Goal: Information Seeking & Learning: Learn about a topic

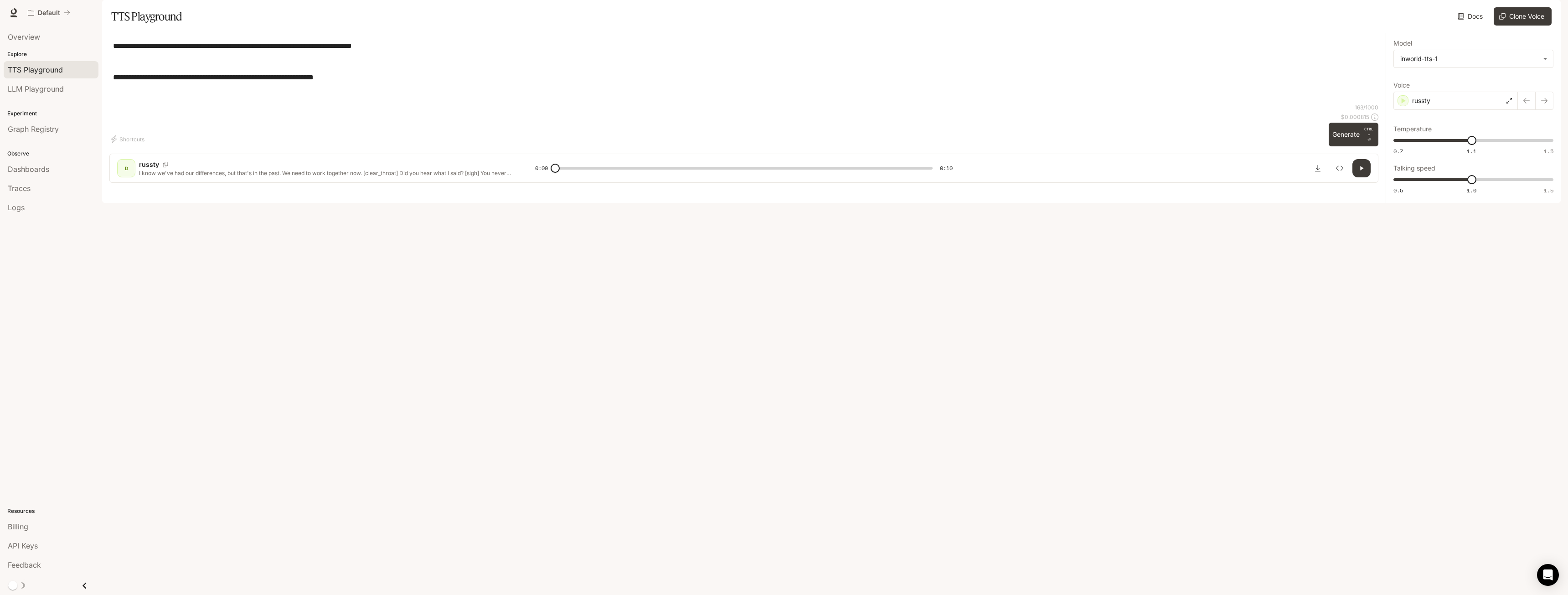
click at [25, 73] on span "TTS Playground" at bounding box center [35, 70] width 55 height 11
click at [33, 43] on link "Overview" at bounding box center [51, 37] width 95 height 18
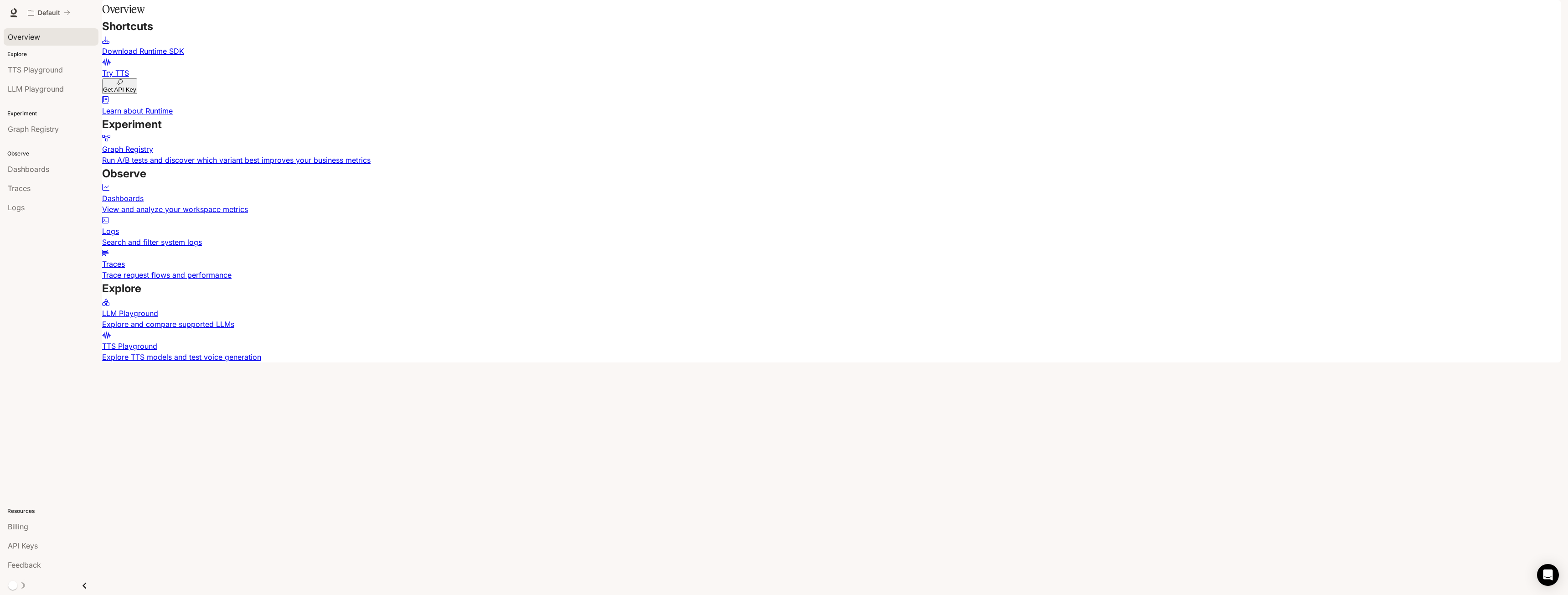
scroll to position [410, 0]
click at [753, 363] on link "TTS Playground Explore TTS models and test voice generation" at bounding box center [832, 345] width 1459 height 33
click at [1272, 106] on p "Learn about Runtime" at bounding box center [832, 111] width 1459 height 11
click at [52, 86] on span "LLM Playground" at bounding box center [36, 89] width 56 height 11
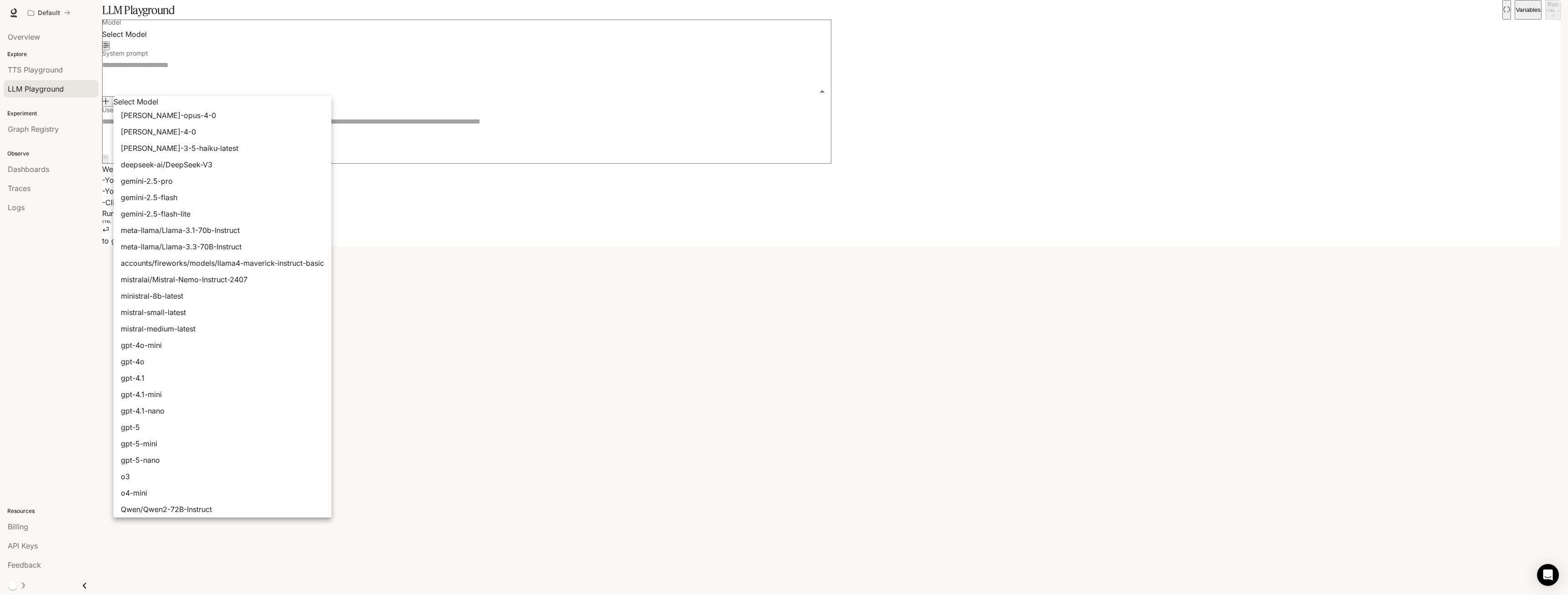
click at [246, 82] on body "Skip to main content Default Runtime Runtime Documentation Documentation Portal…" at bounding box center [784, 298] width 1568 height 595
click at [246, 80] on div at bounding box center [784, 298] width 1568 height 595
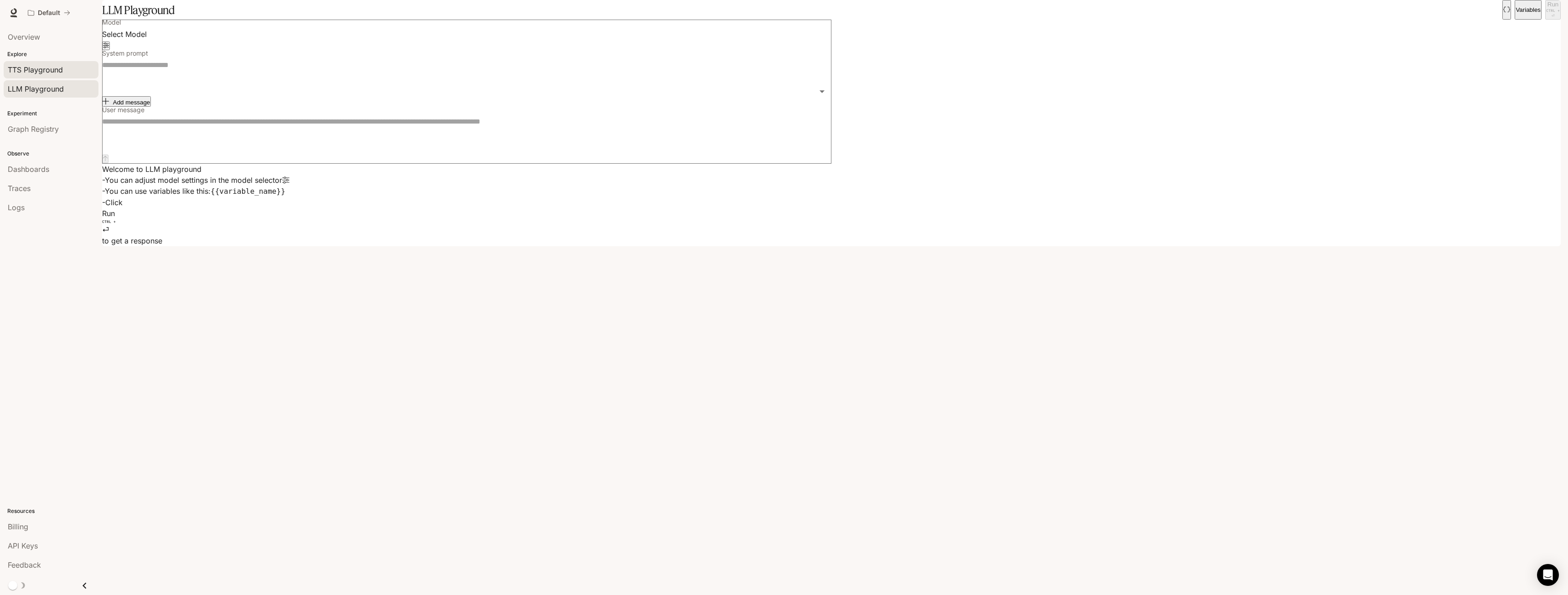
click at [41, 72] on span "TTS Playground" at bounding box center [35, 70] width 55 height 11
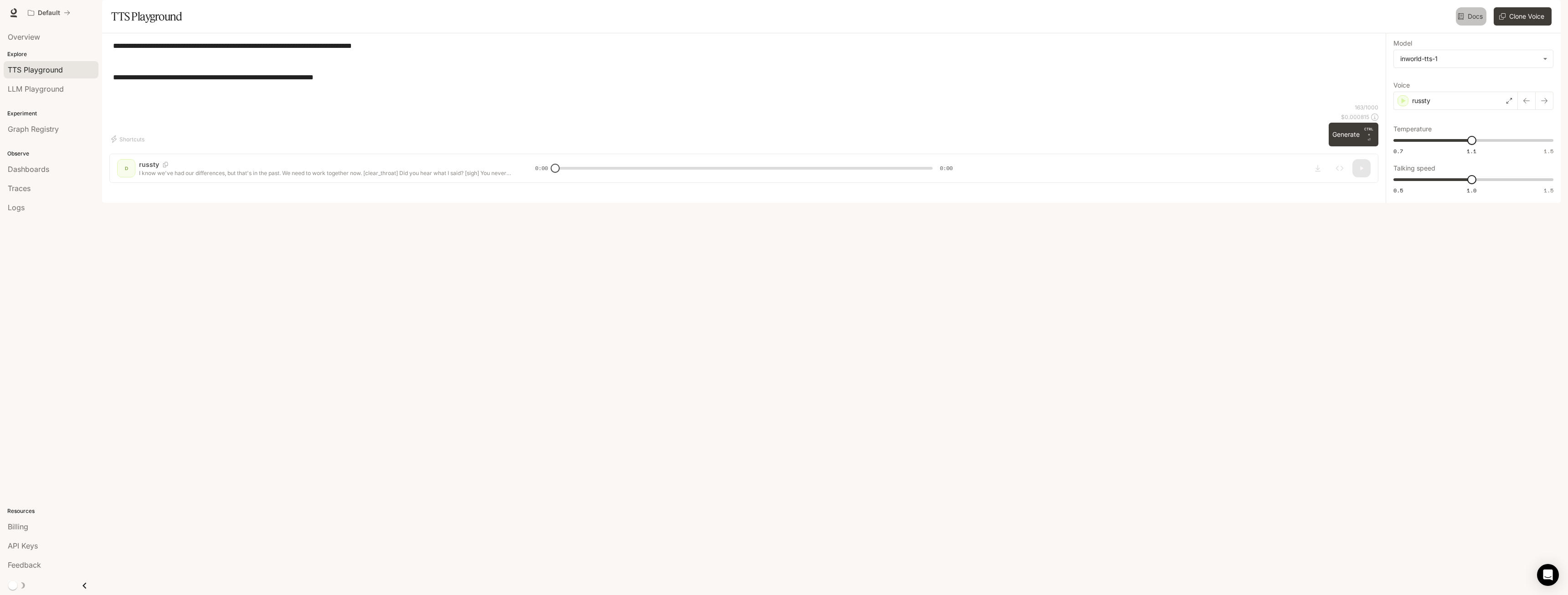
click at [1459, 20] on icon at bounding box center [1461, 17] width 6 height 6
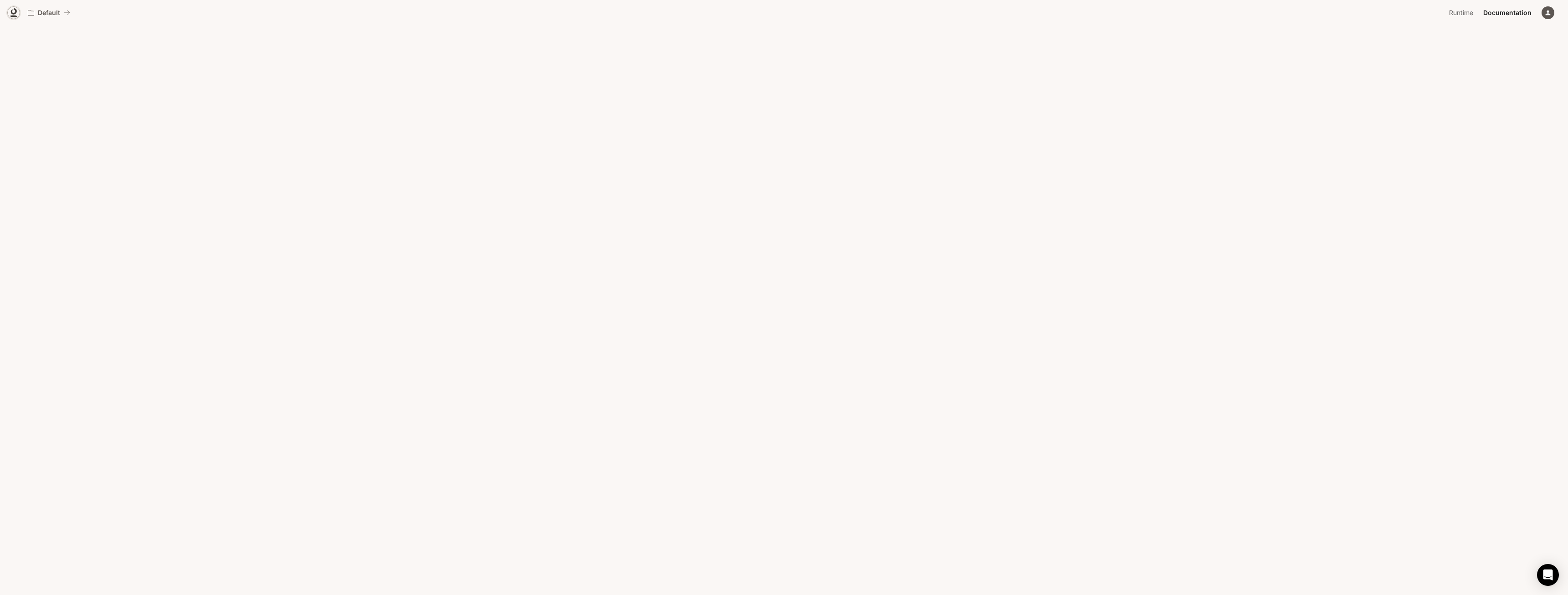
click at [14, 12] on icon at bounding box center [13, 12] width 9 height 9
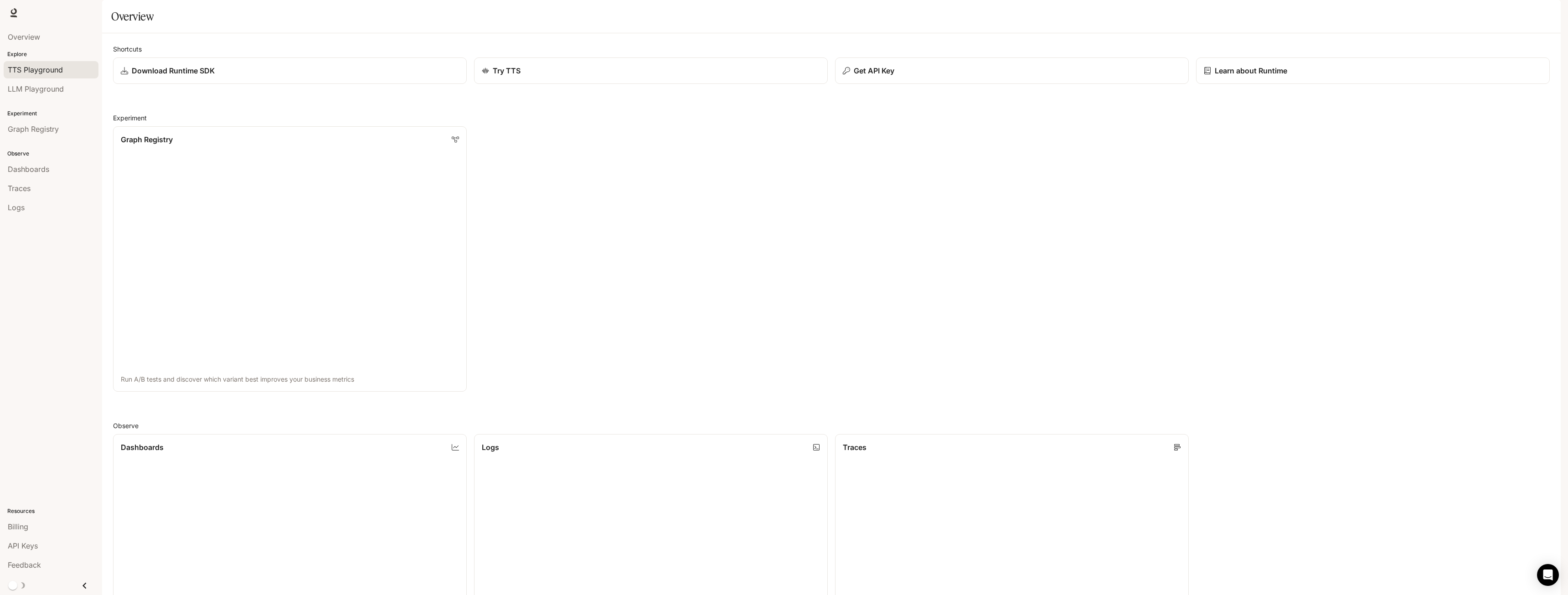
click at [38, 75] on link "TTS Playground" at bounding box center [51, 70] width 95 height 18
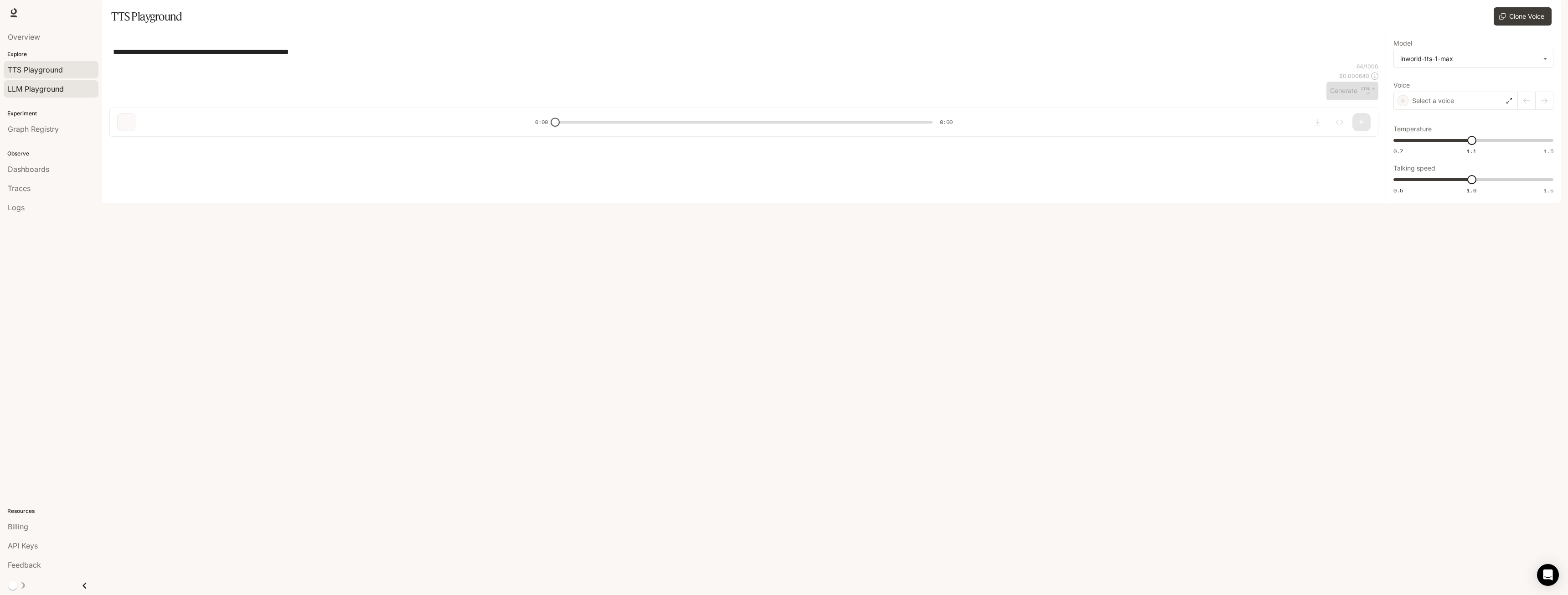
click at [44, 90] on span "LLM Playground" at bounding box center [36, 89] width 56 height 11
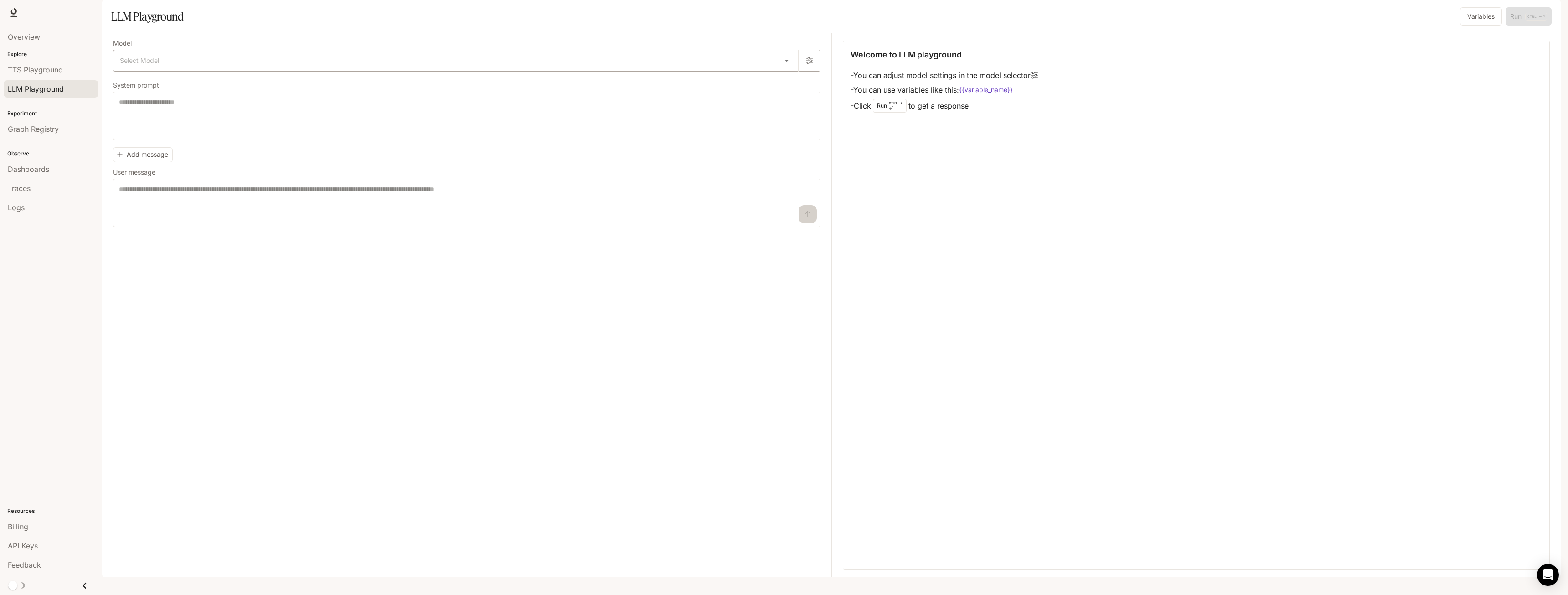
click at [220, 87] on body "Skip to main content Runtime Runtime Documentation Documentation Portal Overvie…" at bounding box center [784, 298] width 1568 height 595
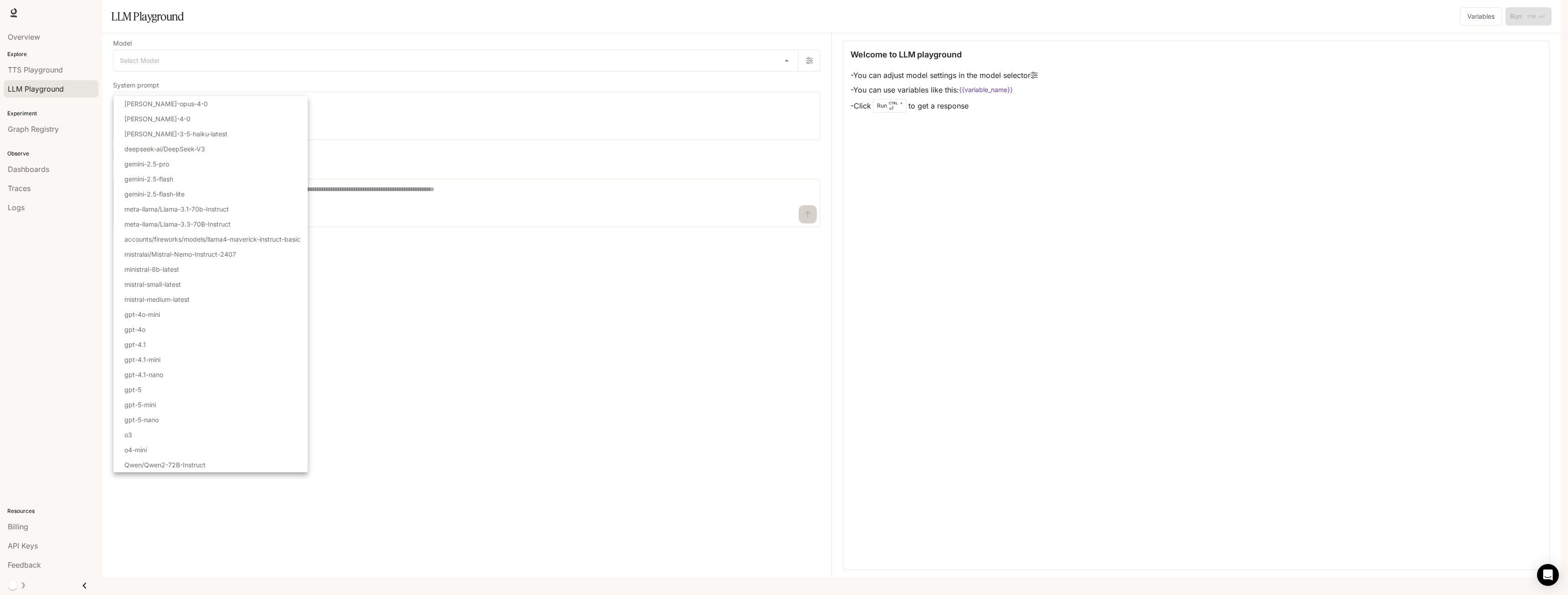
click at [211, 103] on li "[PERSON_NAME]-opus-4-0" at bounding box center [210, 103] width 194 height 15
type input "**********"
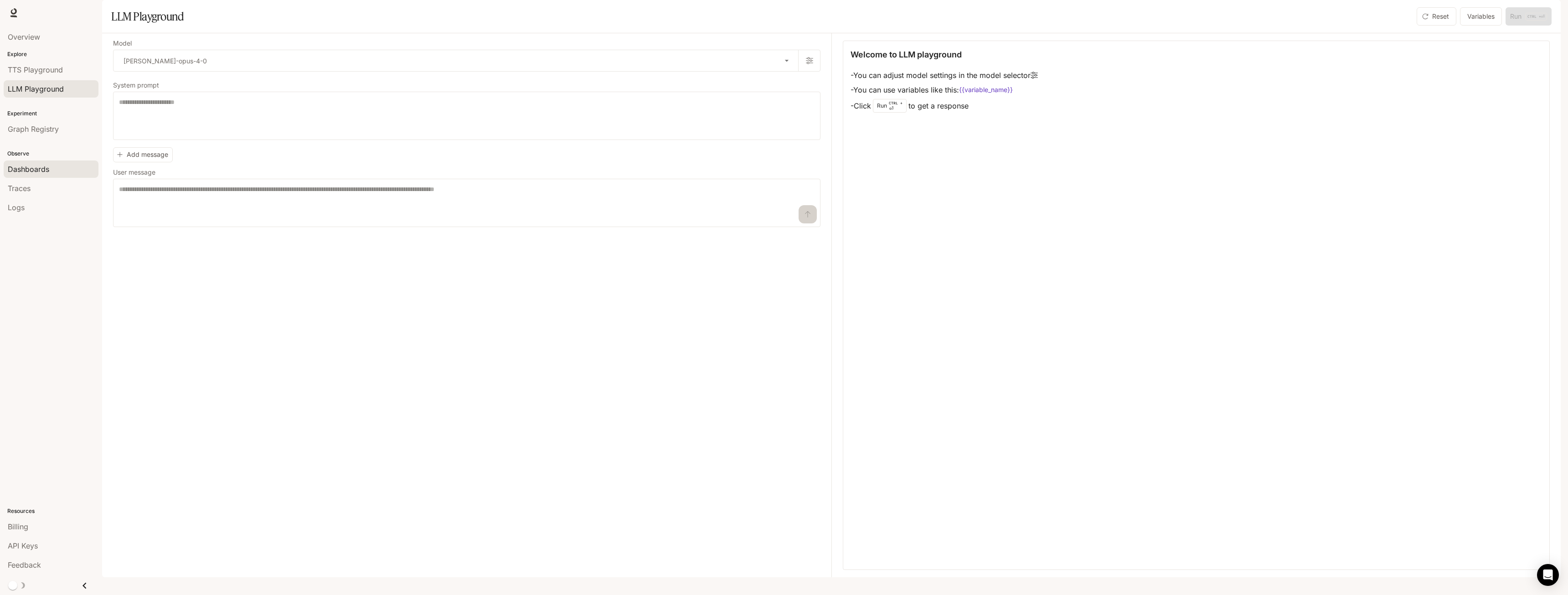
click at [38, 169] on span "Dashboards" at bounding box center [29, 170] width 42 height 11
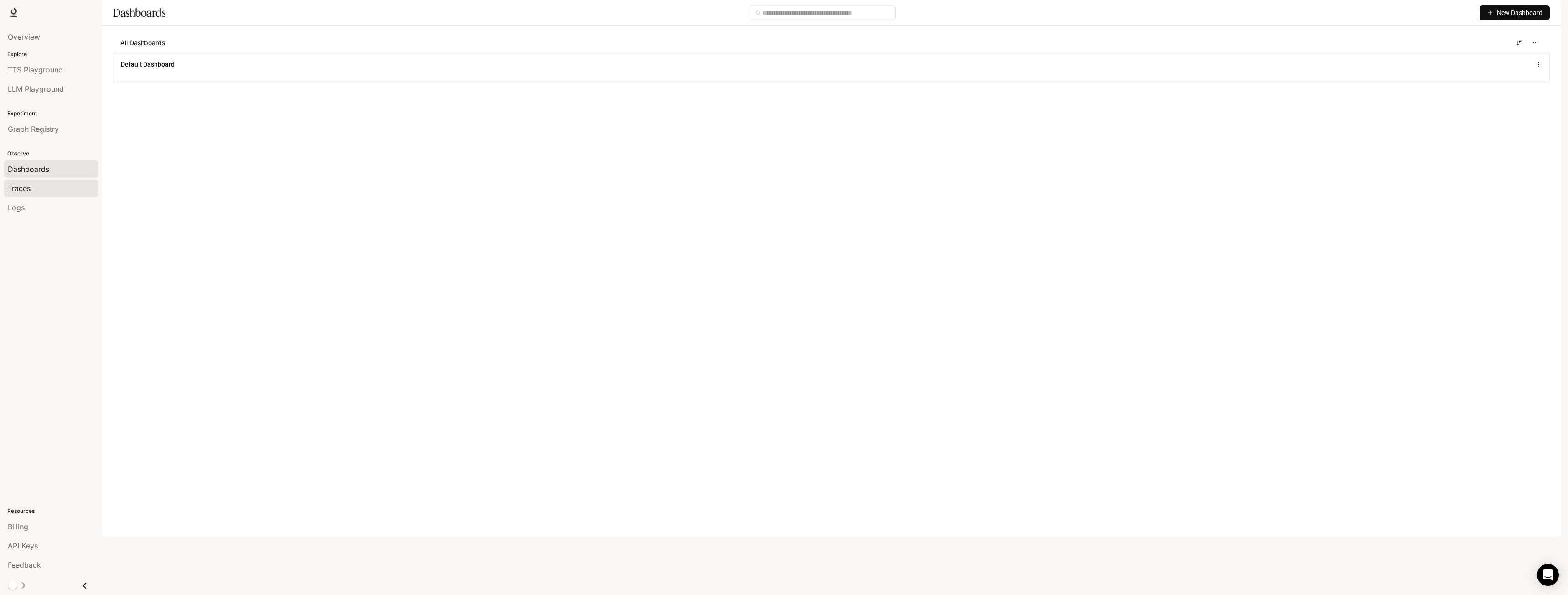
click at [43, 190] on div "Traces" at bounding box center [51, 189] width 86 height 11
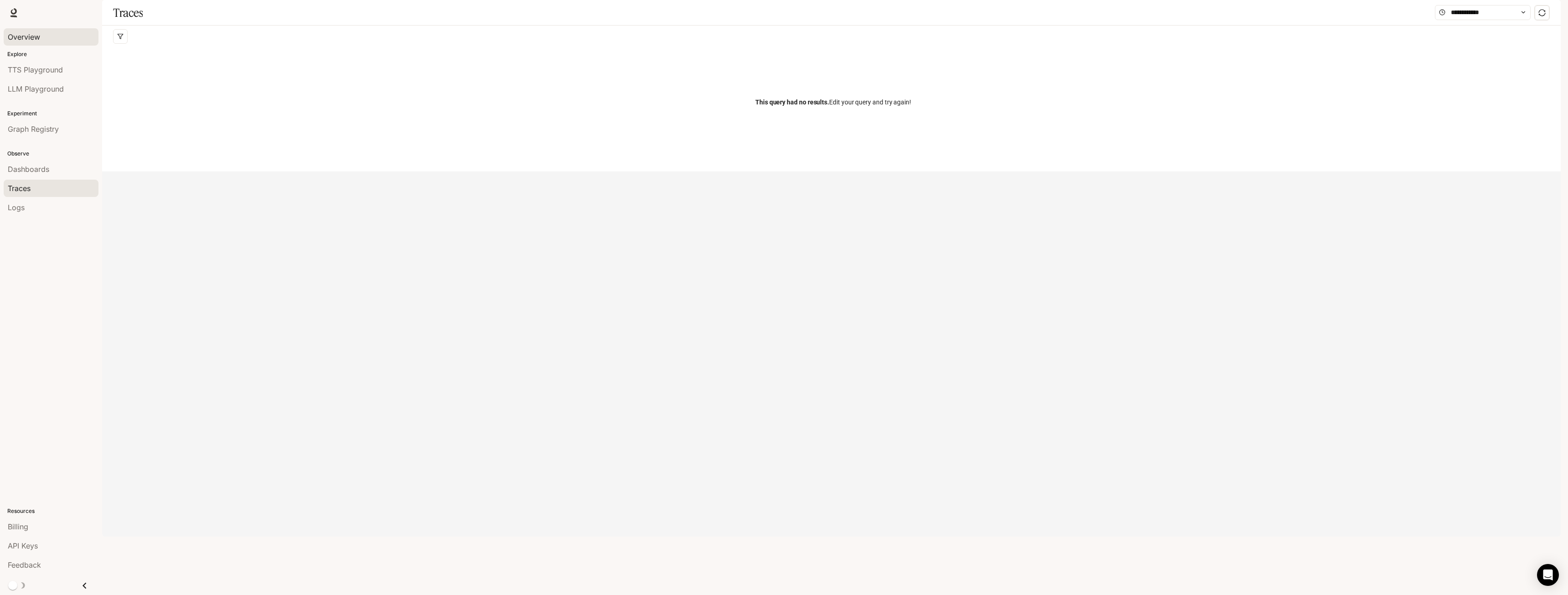
click at [18, 36] on span "Overview" at bounding box center [24, 37] width 33 height 11
